Goal: Information Seeking & Learning: Learn about a topic

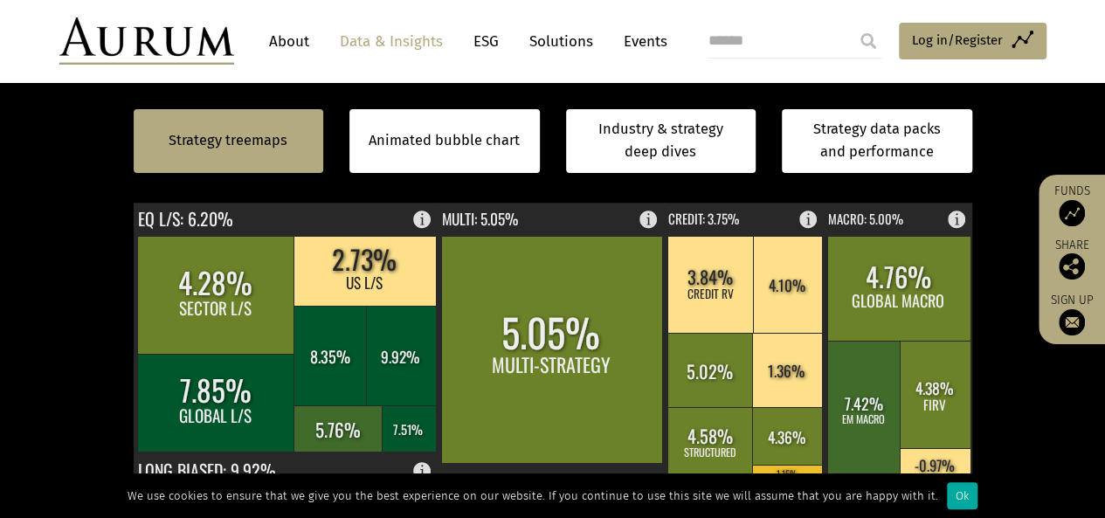
scroll to position [611, 0]
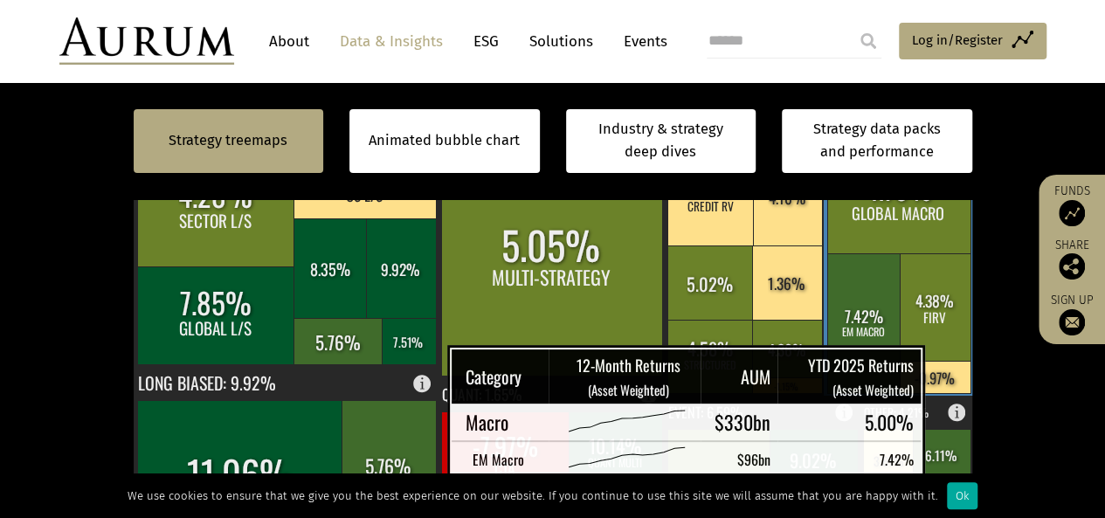
click at [954, 369] on rect at bounding box center [935, 377] width 71 height 32
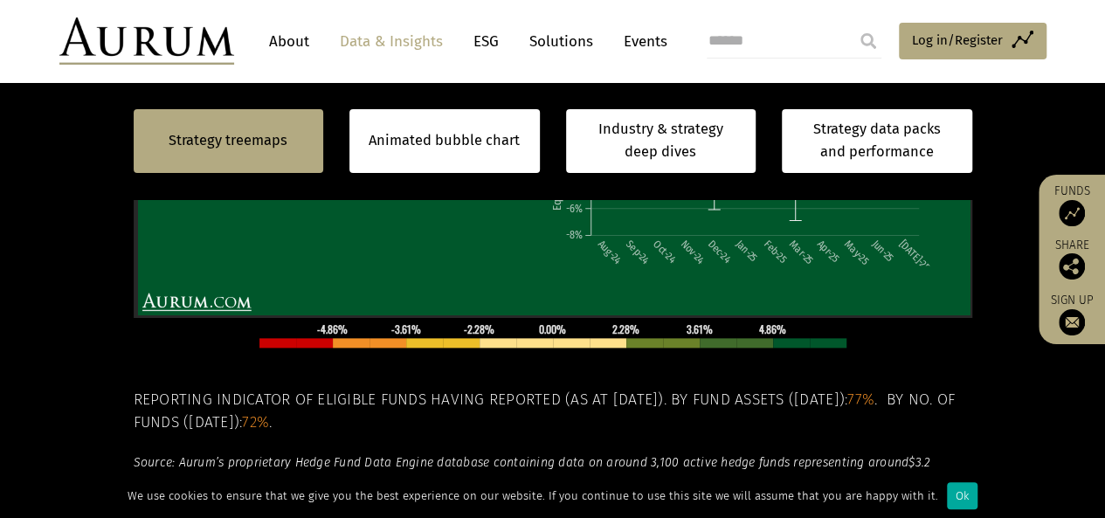
scroll to position [961, 0]
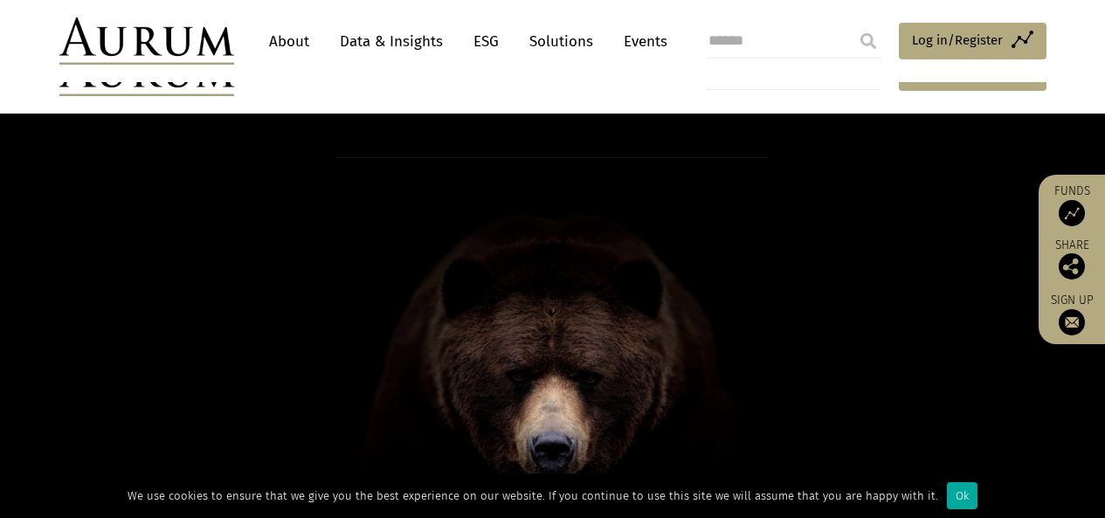
scroll to position [1310, 0]
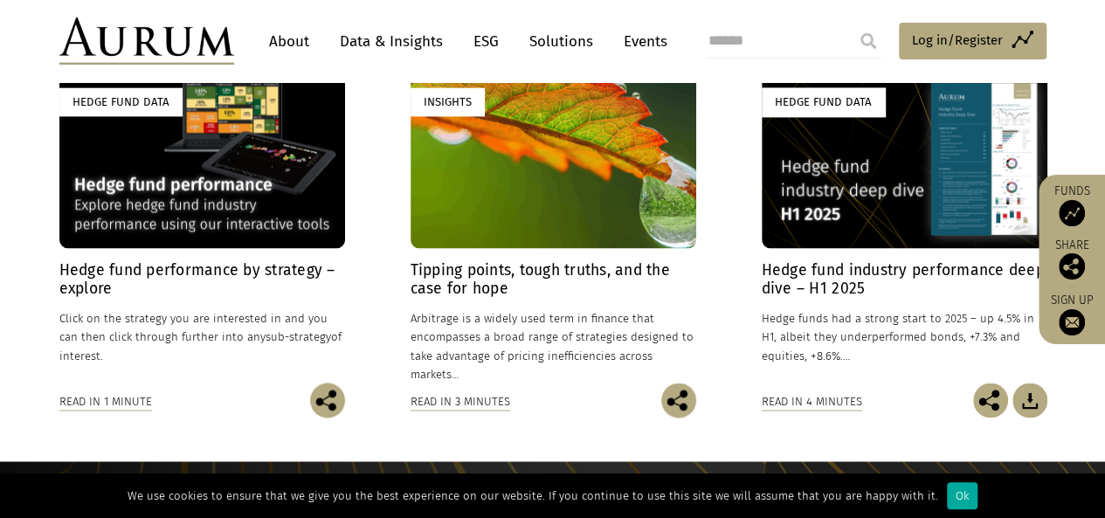
click at [184, 176] on div "Hedge Fund Data" at bounding box center [202, 159] width 286 height 178
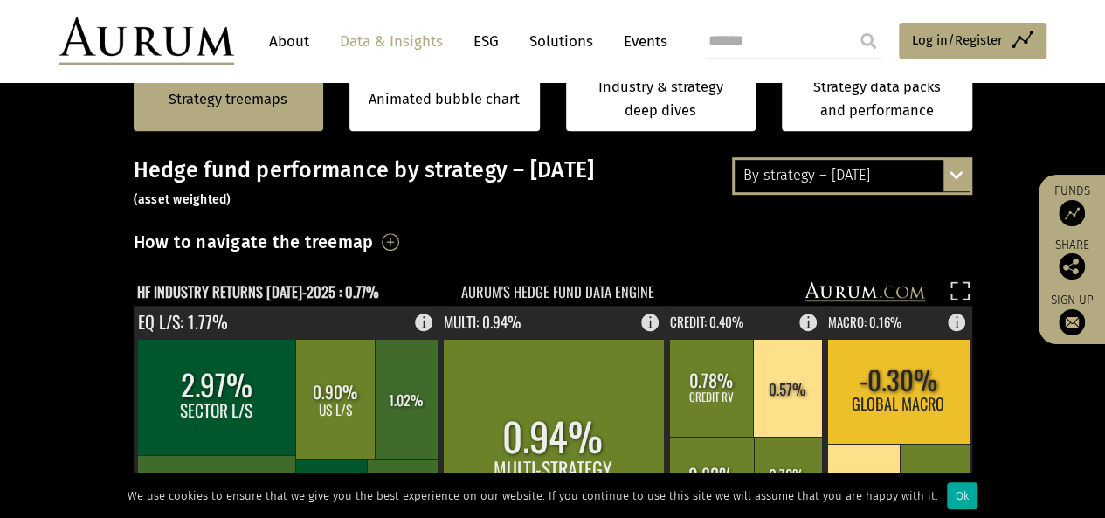
scroll to position [262, 0]
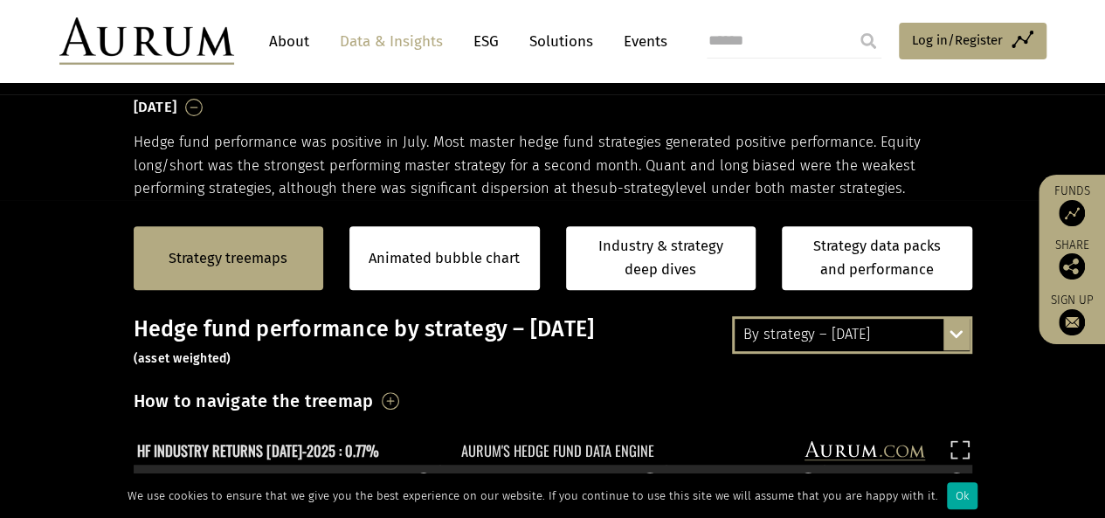
click at [954, 335] on div "By strategy – [DATE] By strategy – [DATE] By strategy – year to date 2016 – [DA…" at bounding box center [852, 334] width 240 height 37
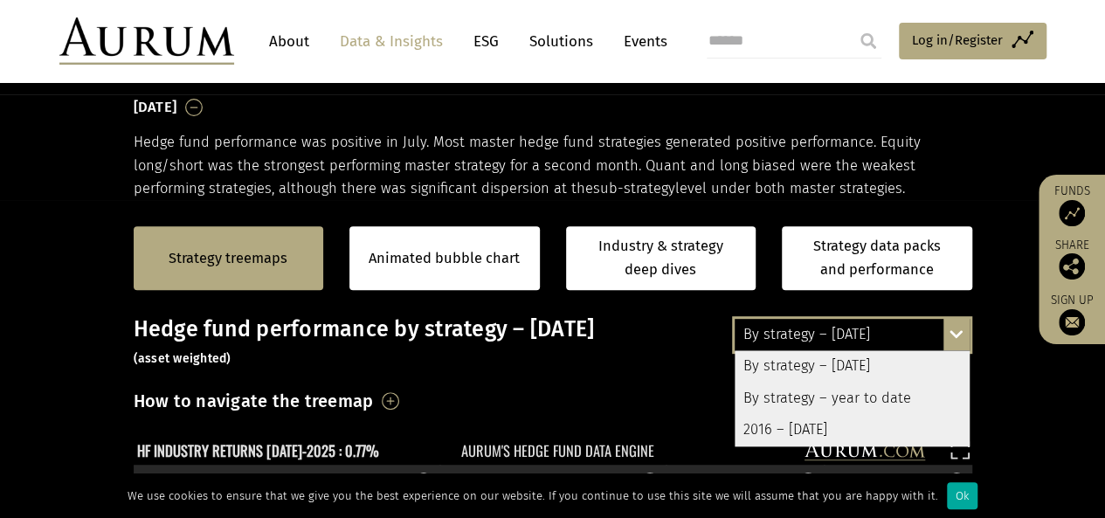
click at [866, 397] on div "By strategy – year to date" at bounding box center [851, 398] width 235 height 31
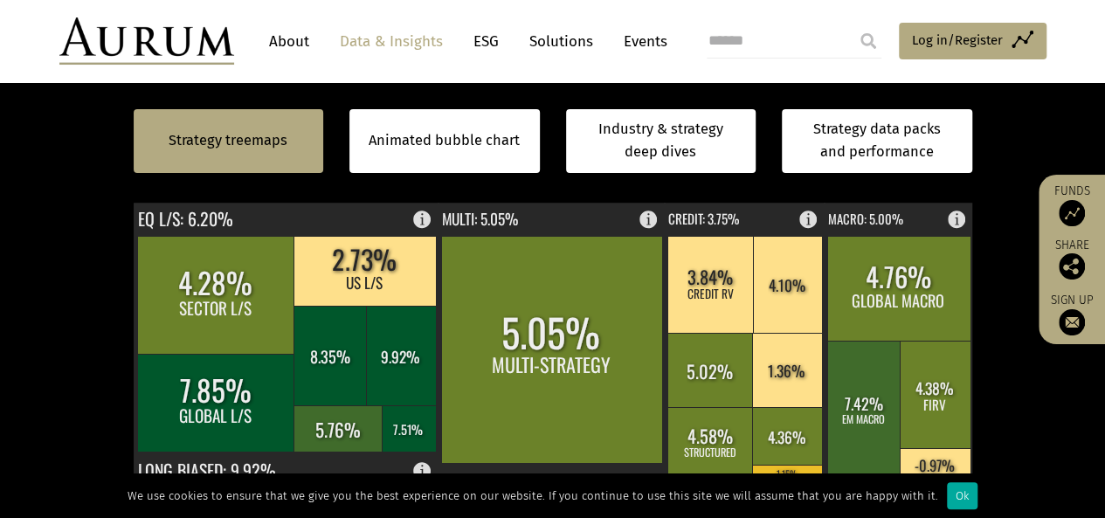
scroll to position [611, 0]
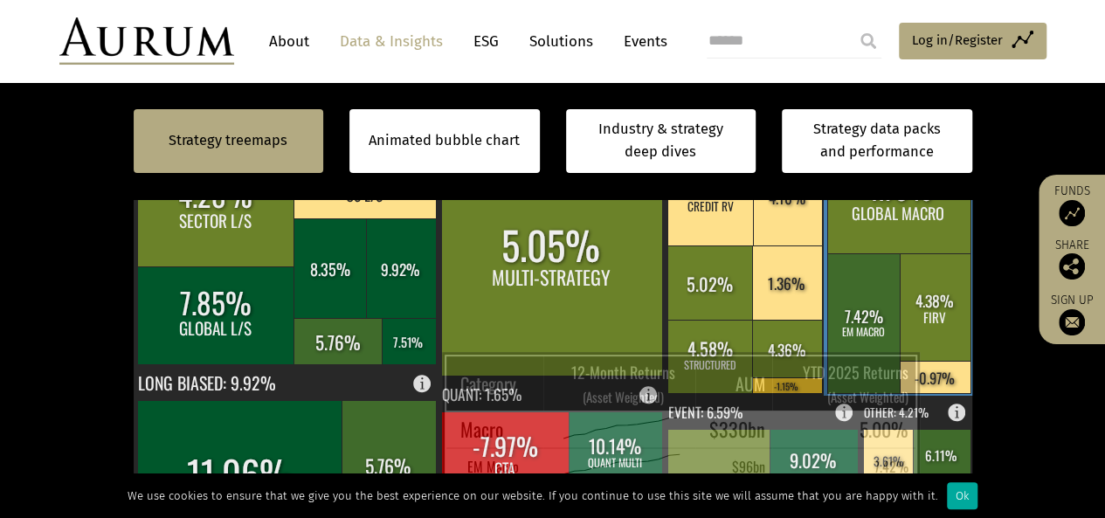
click at [948, 376] on rect at bounding box center [935, 377] width 71 height 32
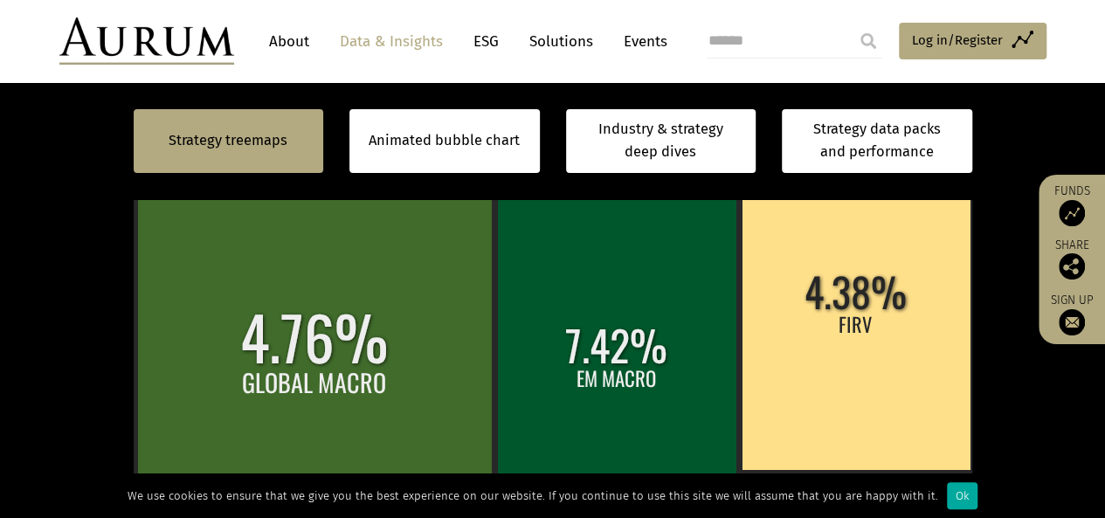
scroll to position [699, 0]
